Goal: Book appointment/travel/reservation

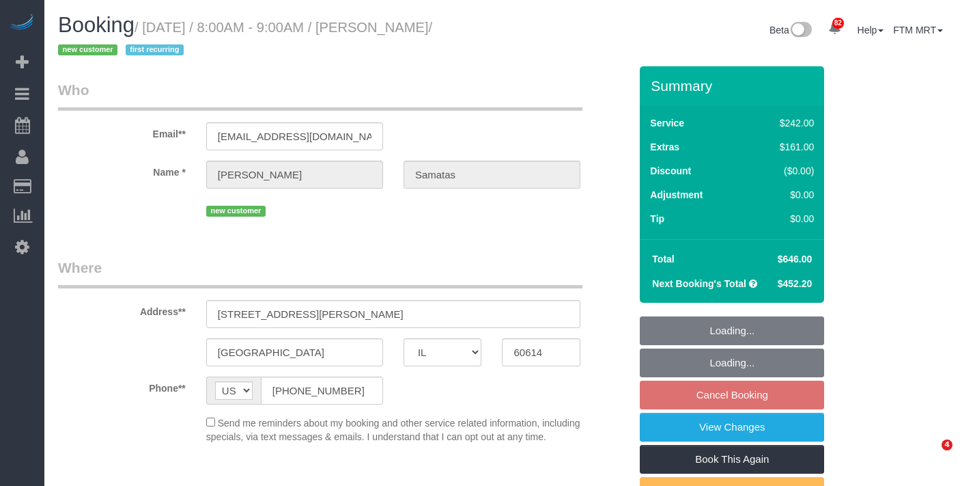
select select "IL"
select select "object:1203"
select select "512"
select select "6"
select select "1"
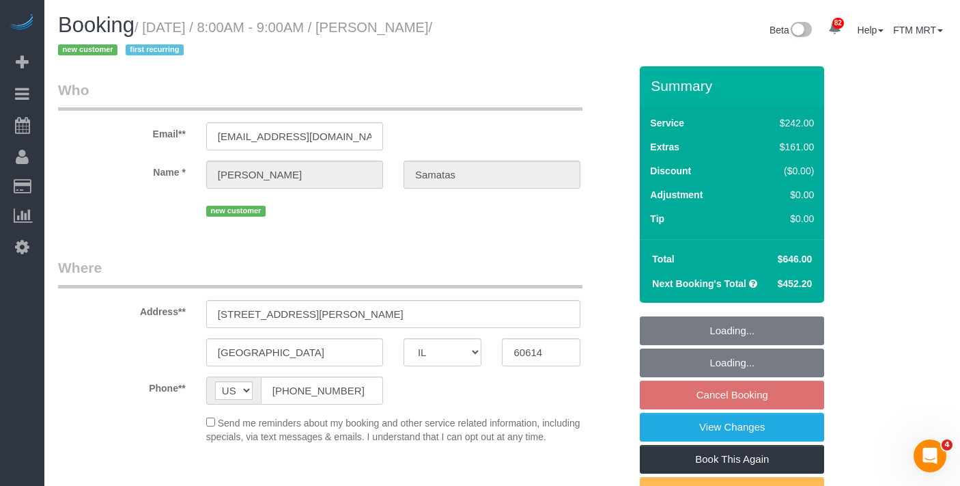
select select "5"
select select "number:1"
select select "number:58"
select select "number:139"
select select "number:104"
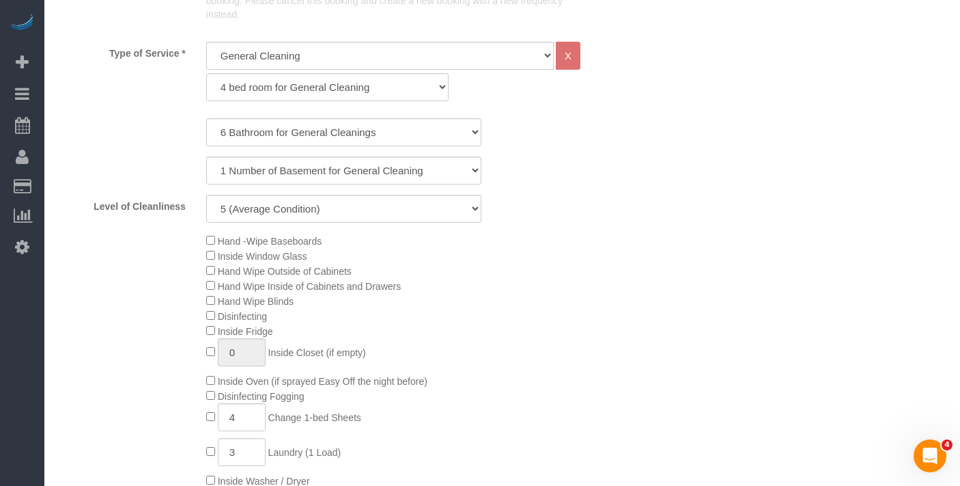
select select "spot1"
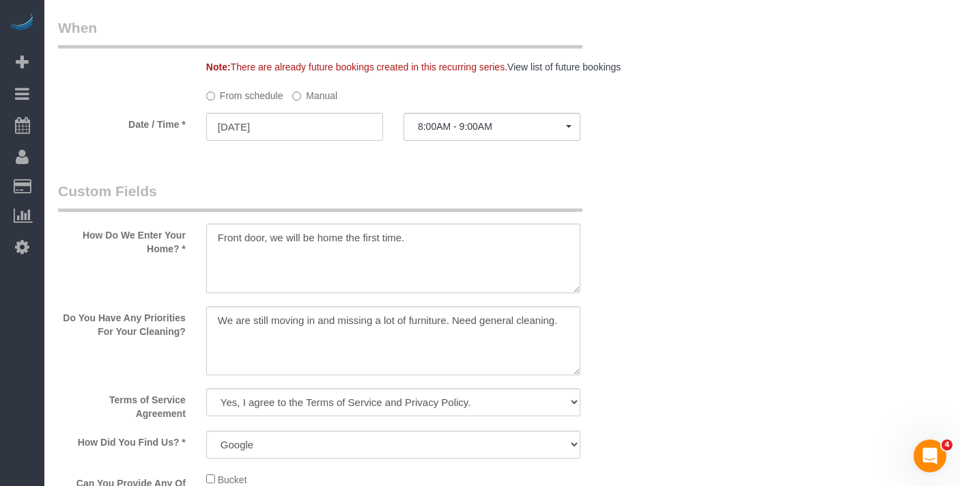
scroll to position [1587, 0]
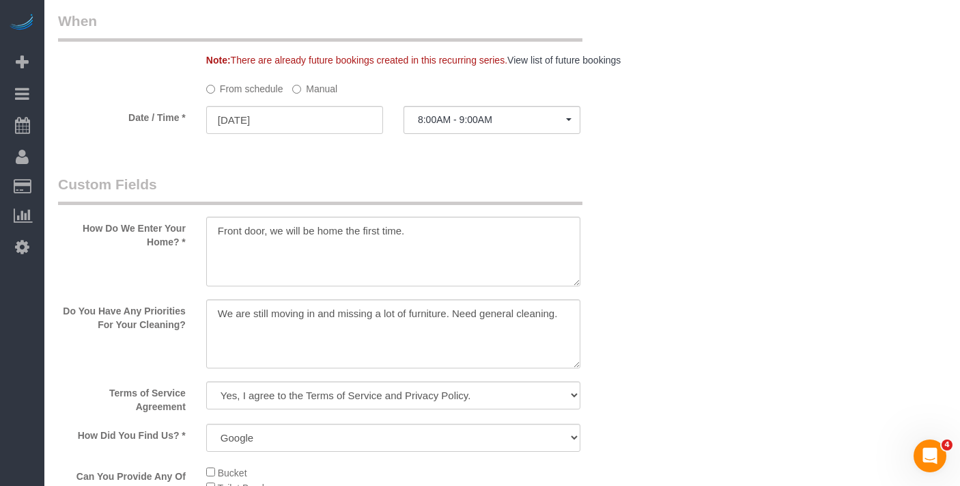
click at [304, 96] on label "Manual" at bounding box center [314, 86] width 45 height 18
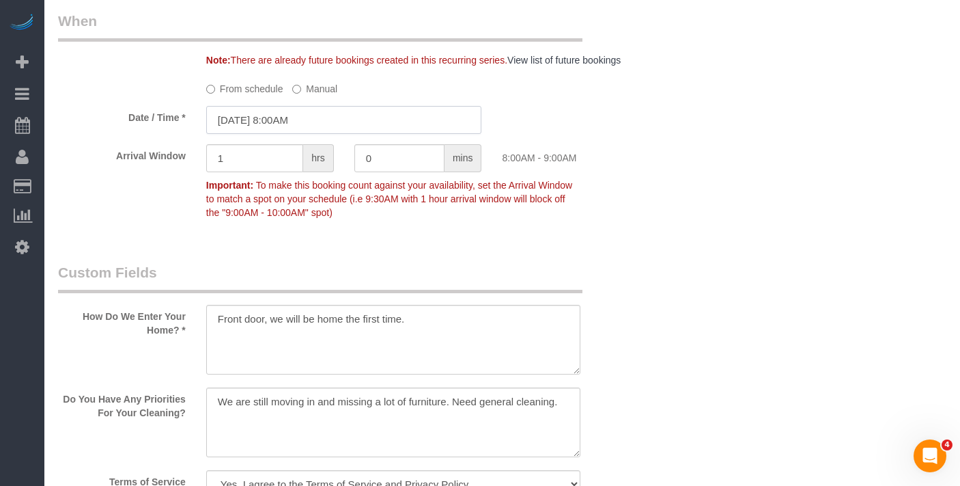
click at [306, 134] on input "[DATE] 8:00AM" at bounding box center [344, 120] width 276 height 28
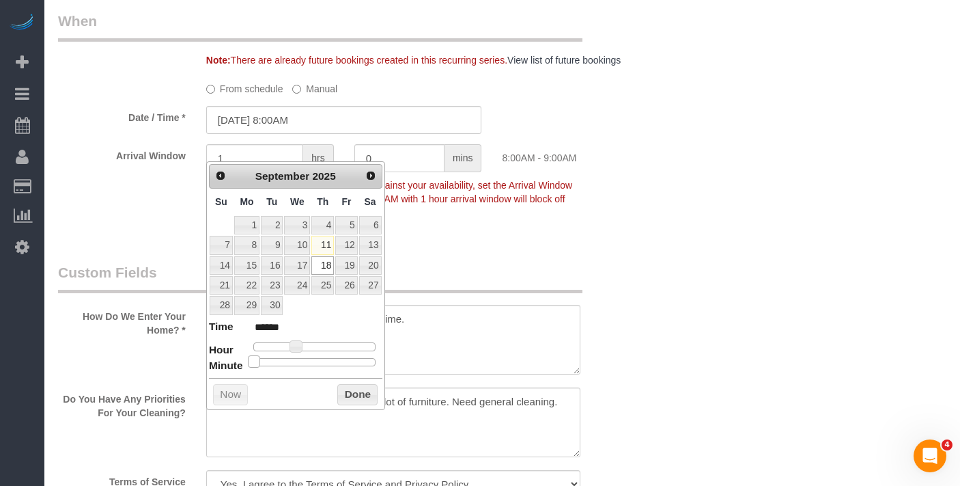
type input "[DATE] 8:05AM"
type input "******"
type input "[DATE] 8:10AM"
type input "******"
type input "[DATE] 8:15AM"
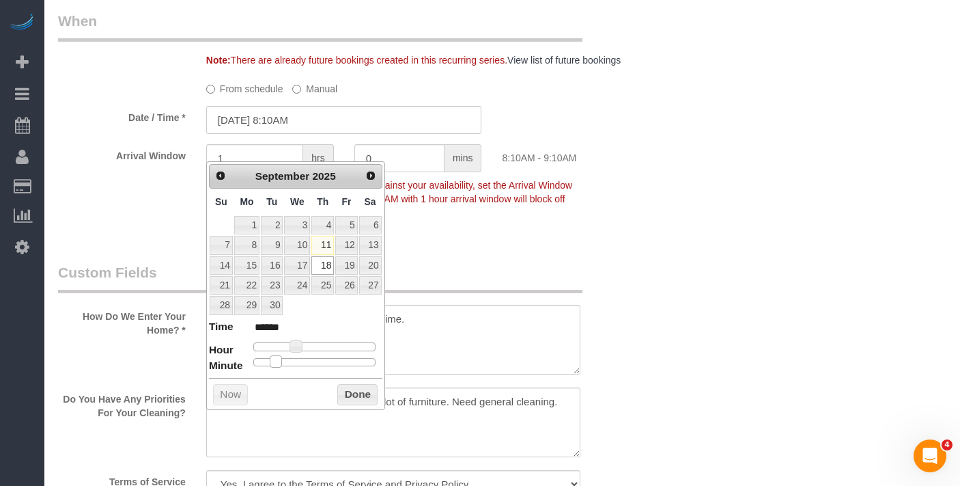
type input "******"
type input "[DATE] 8:20AM"
type input "******"
type input "[DATE] 8:25AM"
type input "******"
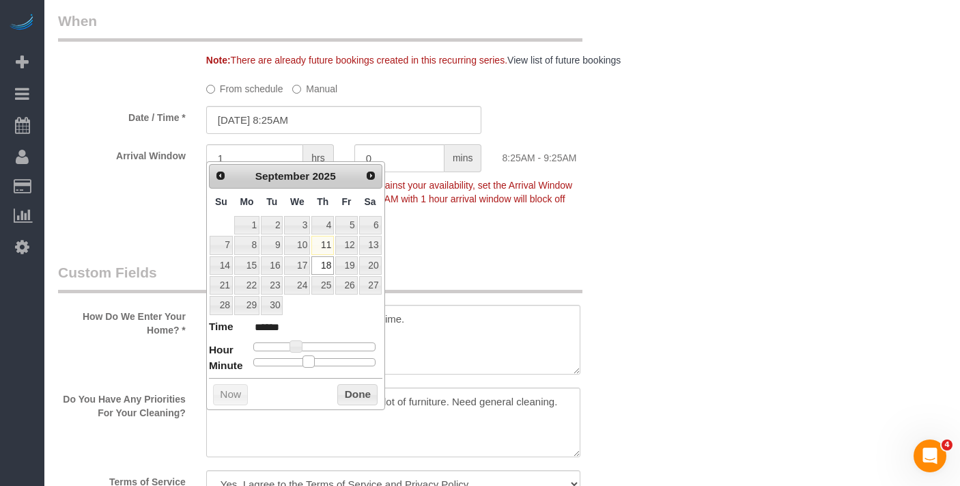
type input "[DATE] 8:30AM"
type input "******"
drag, startPoint x: 255, startPoint y: 361, endPoint x: 320, endPoint y: 365, distance: 65.7
click at [320, 365] on span at bounding box center [320, 361] width 12 height 12
click at [355, 397] on button "Done" at bounding box center [357, 395] width 40 height 22
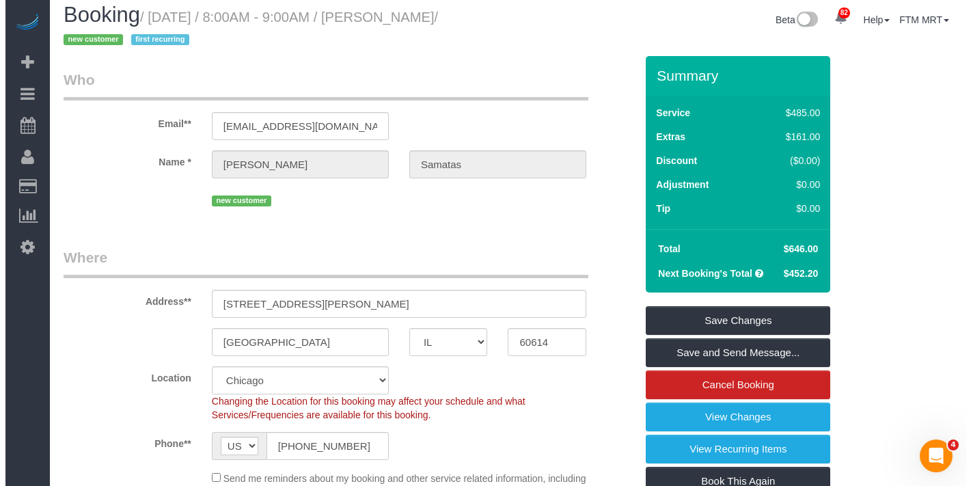
scroll to position [0, 0]
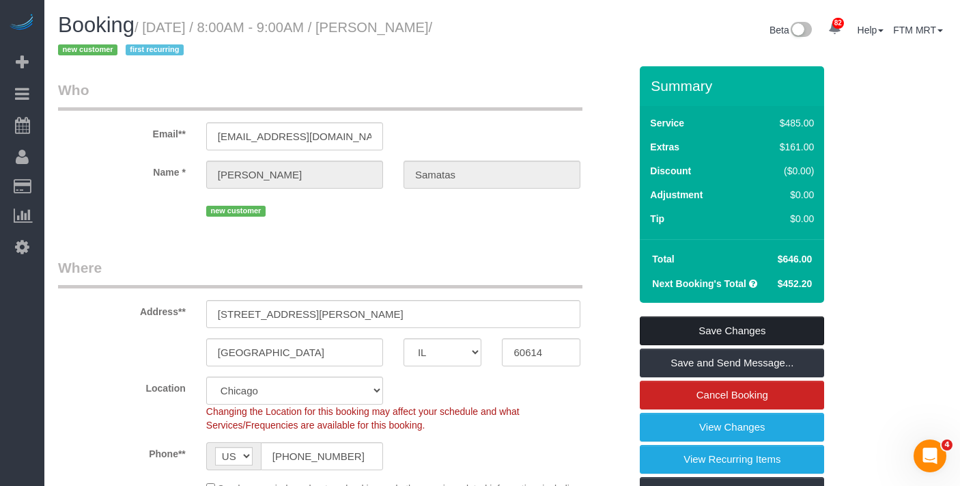
click at [751, 322] on link "Save Changes" at bounding box center [732, 330] width 184 height 29
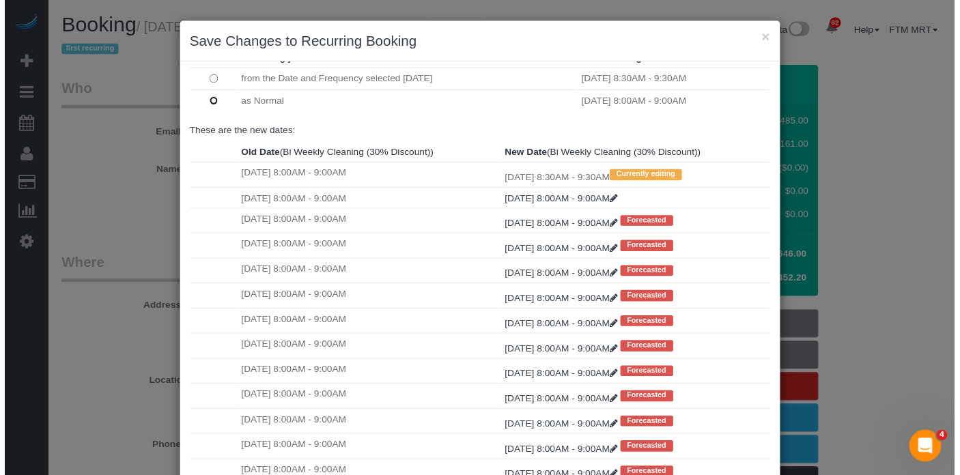
scroll to position [126, 0]
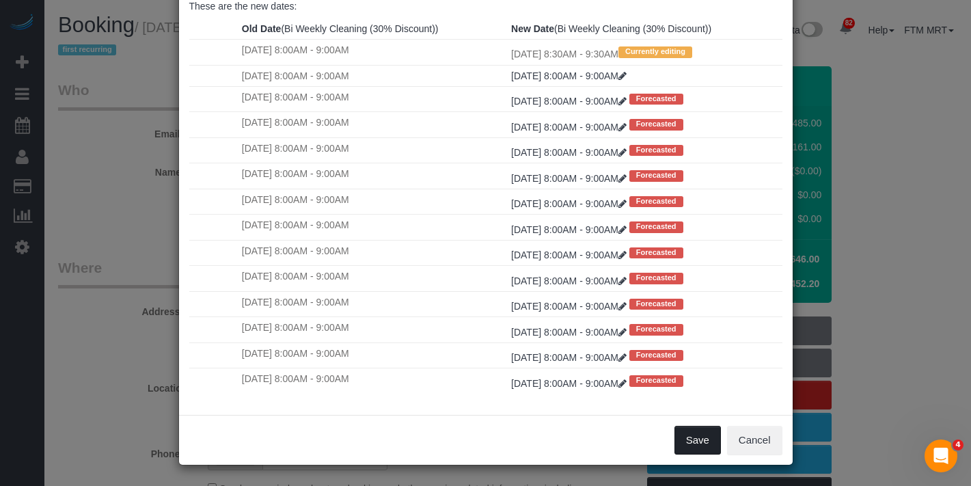
click at [684, 439] on button "Save" at bounding box center [697, 440] width 46 height 29
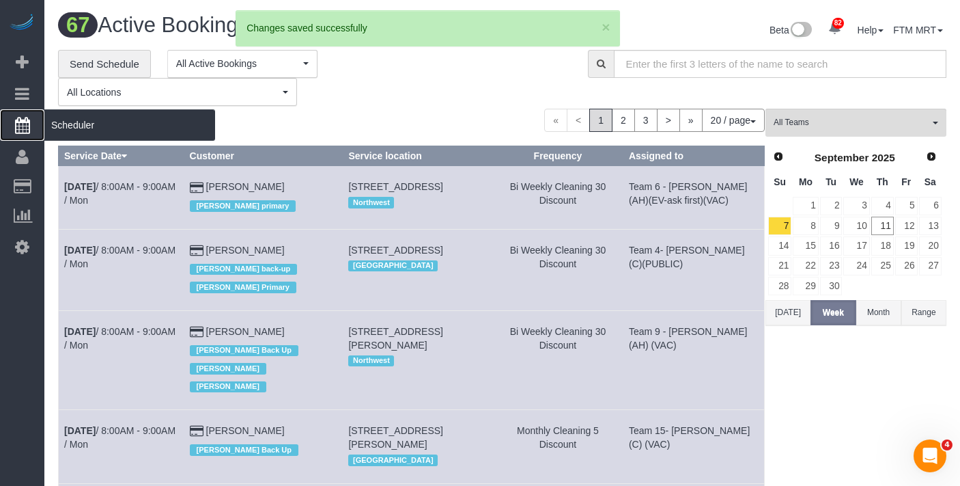
click at [83, 129] on span "Scheduler" at bounding box center [129, 124] width 171 height 31
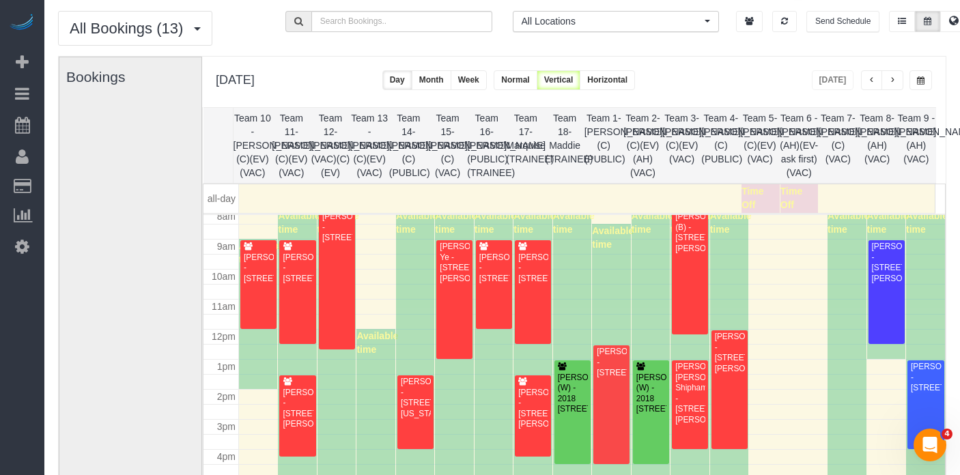
scroll to position [247, 0]
click at [891, 84] on span "button" at bounding box center [892, 80] width 7 height 8
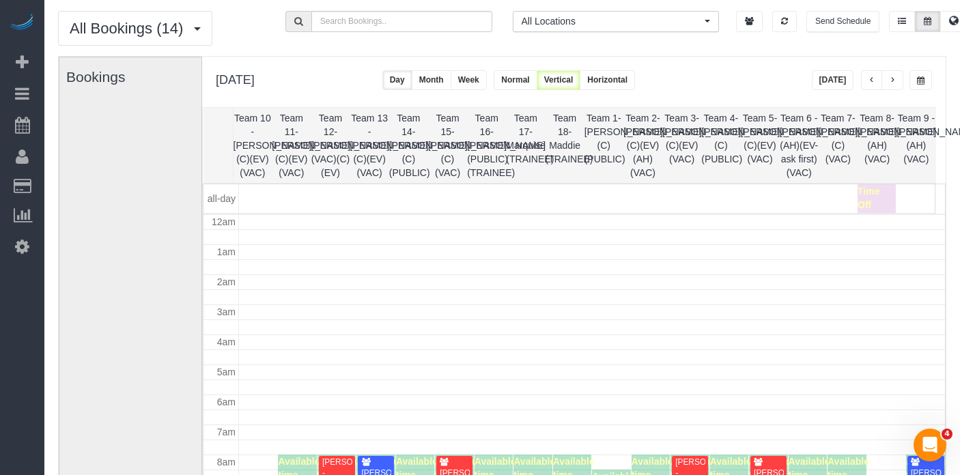
scroll to position [181, 0]
